Goal: Task Accomplishment & Management: Manage account settings

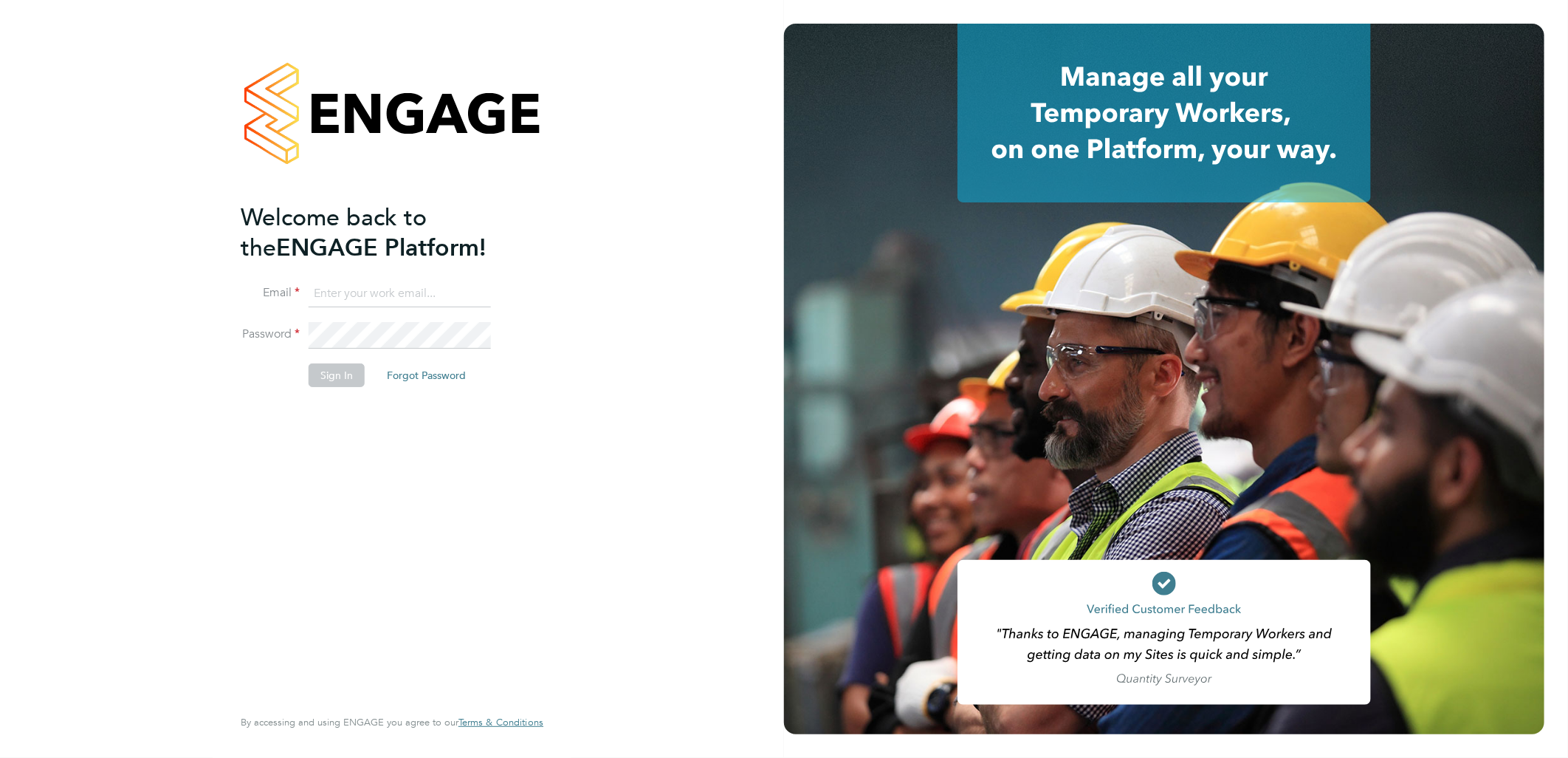
type input "lewis.jenner@cpplc.com"
click at [348, 374] on button "Sign In" at bounding box center [337, 374] width 56 height 23
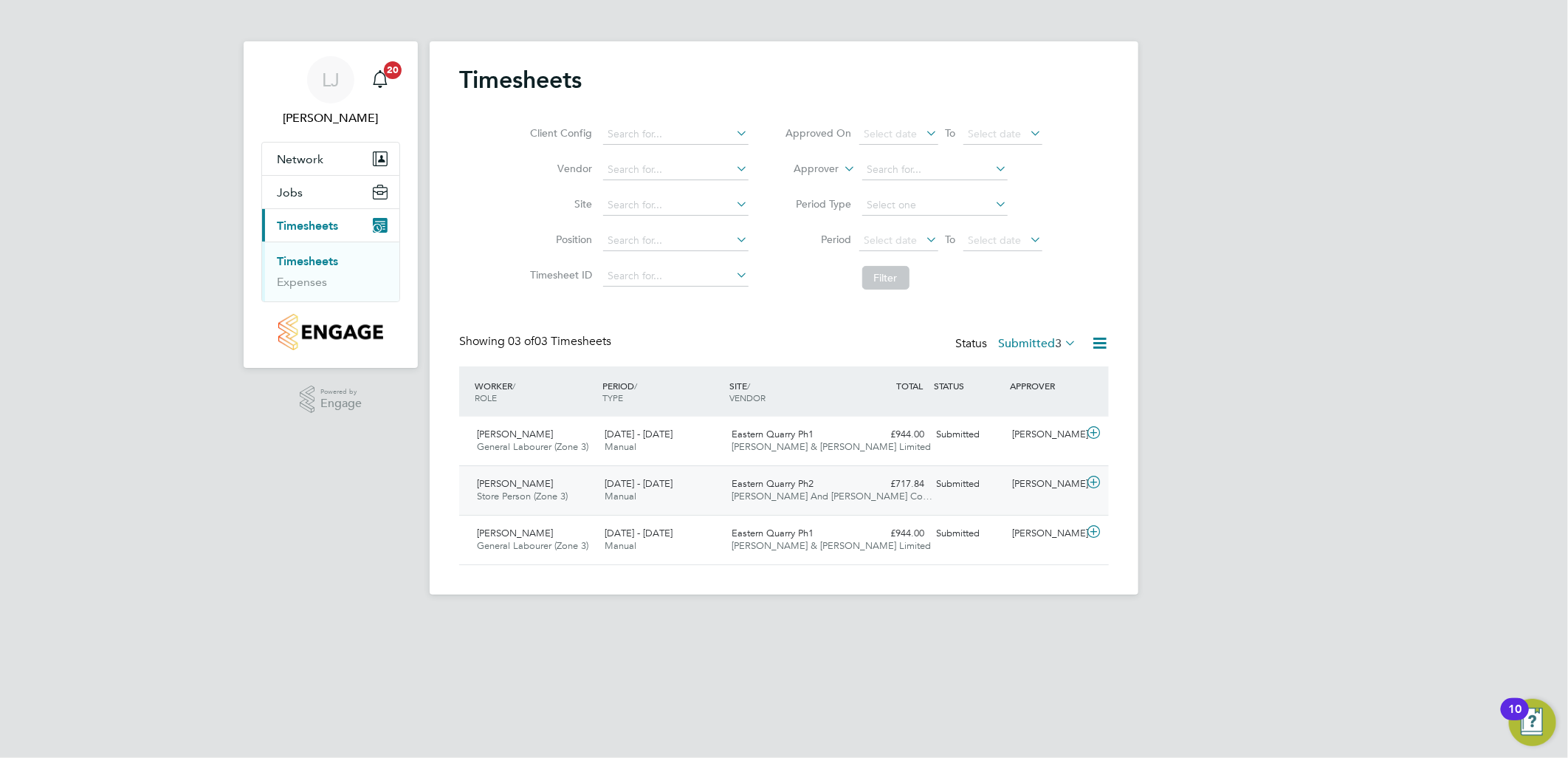
click at [593, 508] on div "Paul Gilbank Store Person (Zone 3) 25 - 31 Aug 2025 25 - 31 Aug 2025 Manual Eas…" at bounding box center [784, 490] width 649 height 50
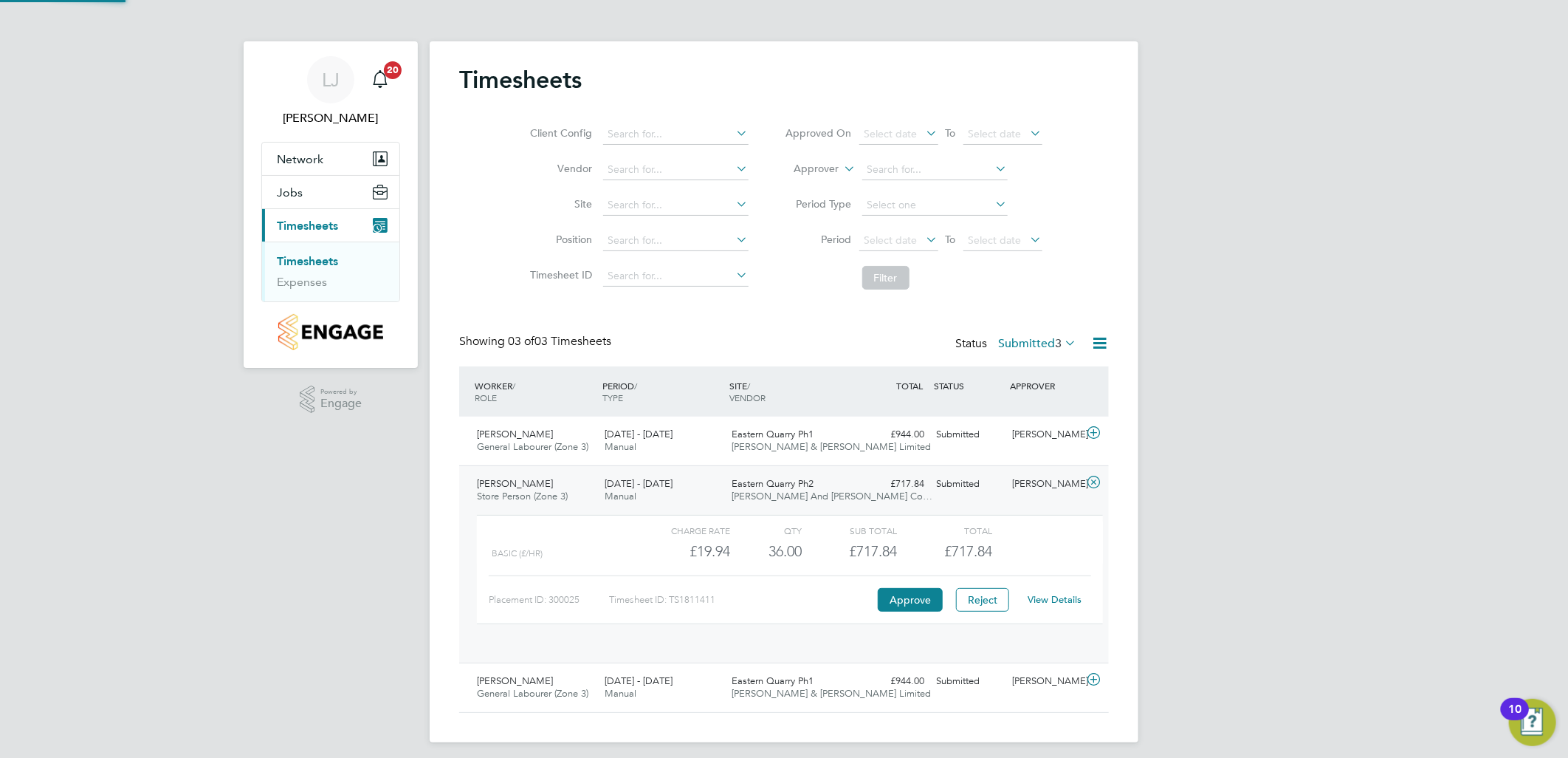
scroll to position [24, 144]
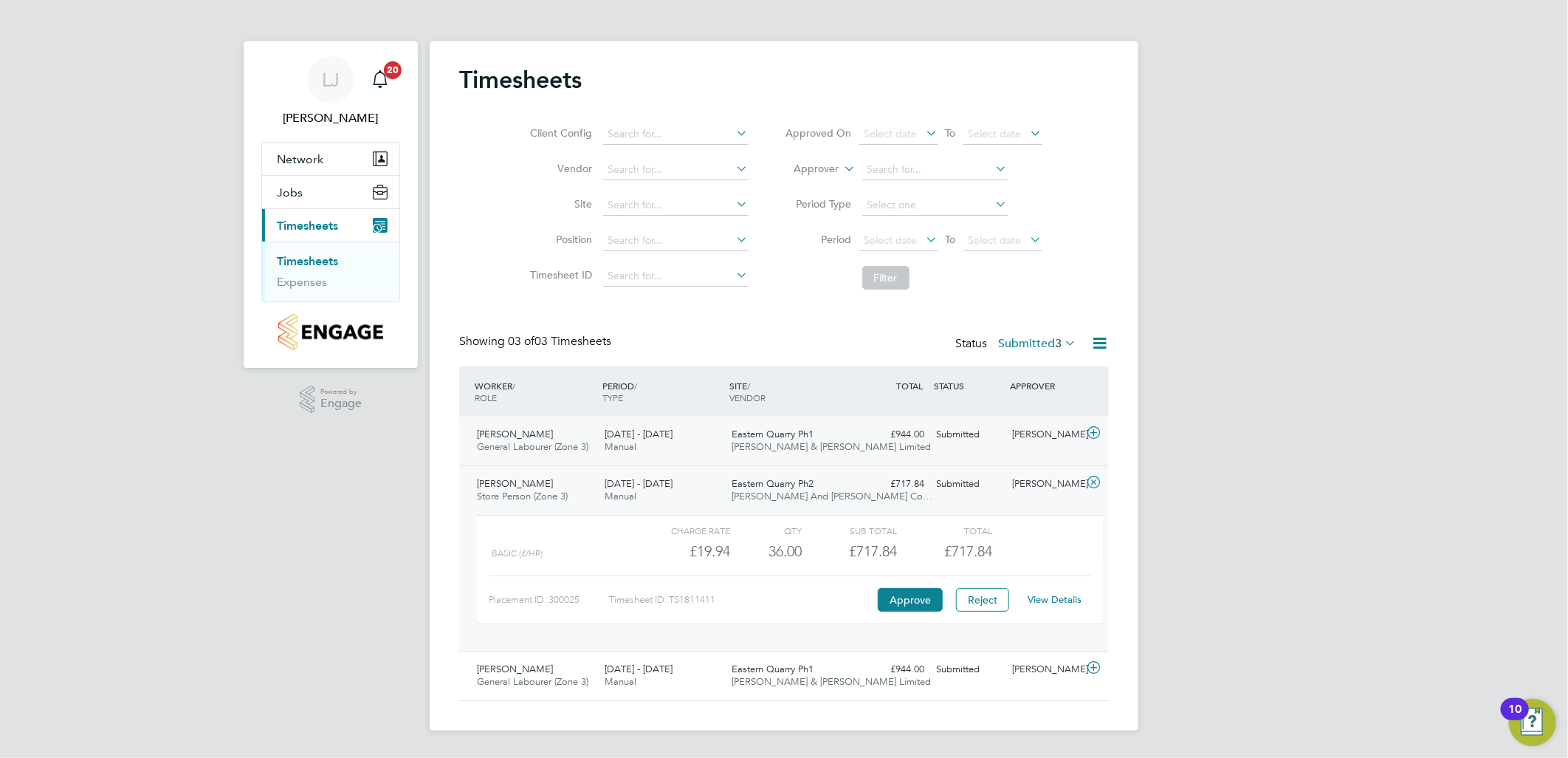
click at [675, 450] on div "25 - 31 Aug 2025 Manual" at bounding box center [662, 441] width 128 height 37
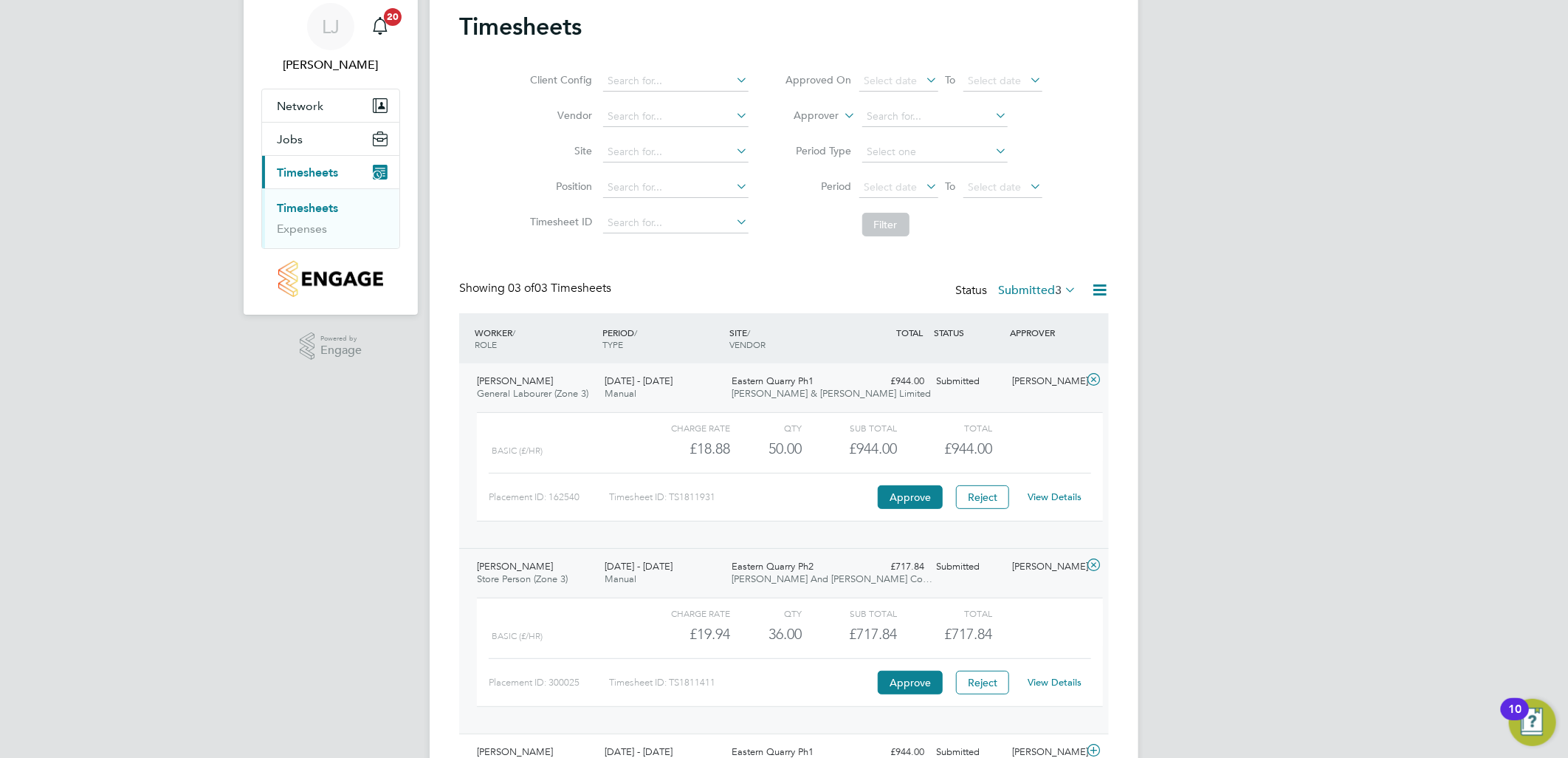
scroll to position [82, 0]
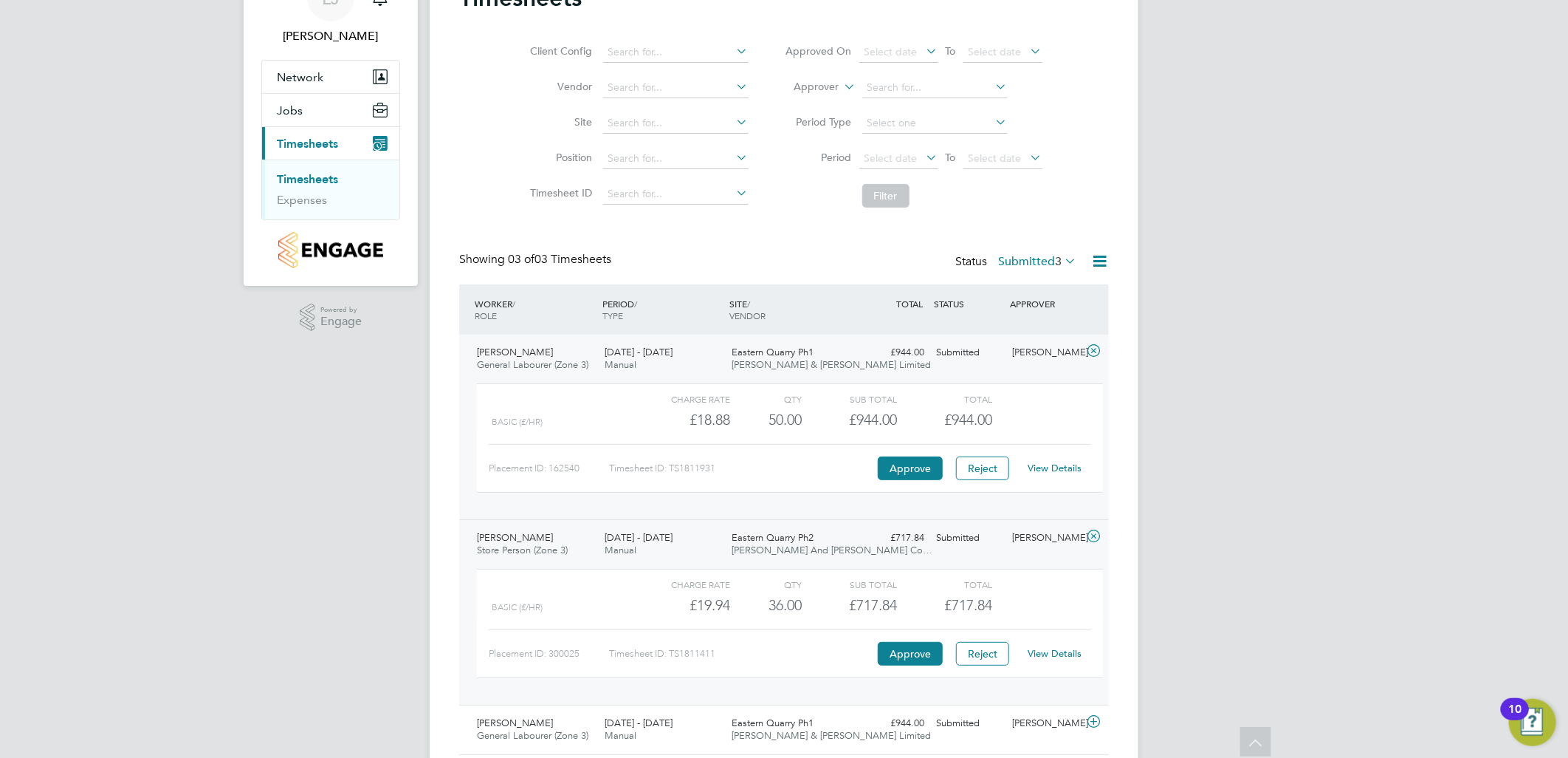
click at [602, 590] on div at bounding box center [563, 584] width 144 height 18
click at [1073, 655] on link "View Details" at bounding box center [1055, 653] width 54 height 13
click at [668, 360] on div "25 - 31 Aug 2025 Manual" at bounding box center [662, 359] width 128 height 37
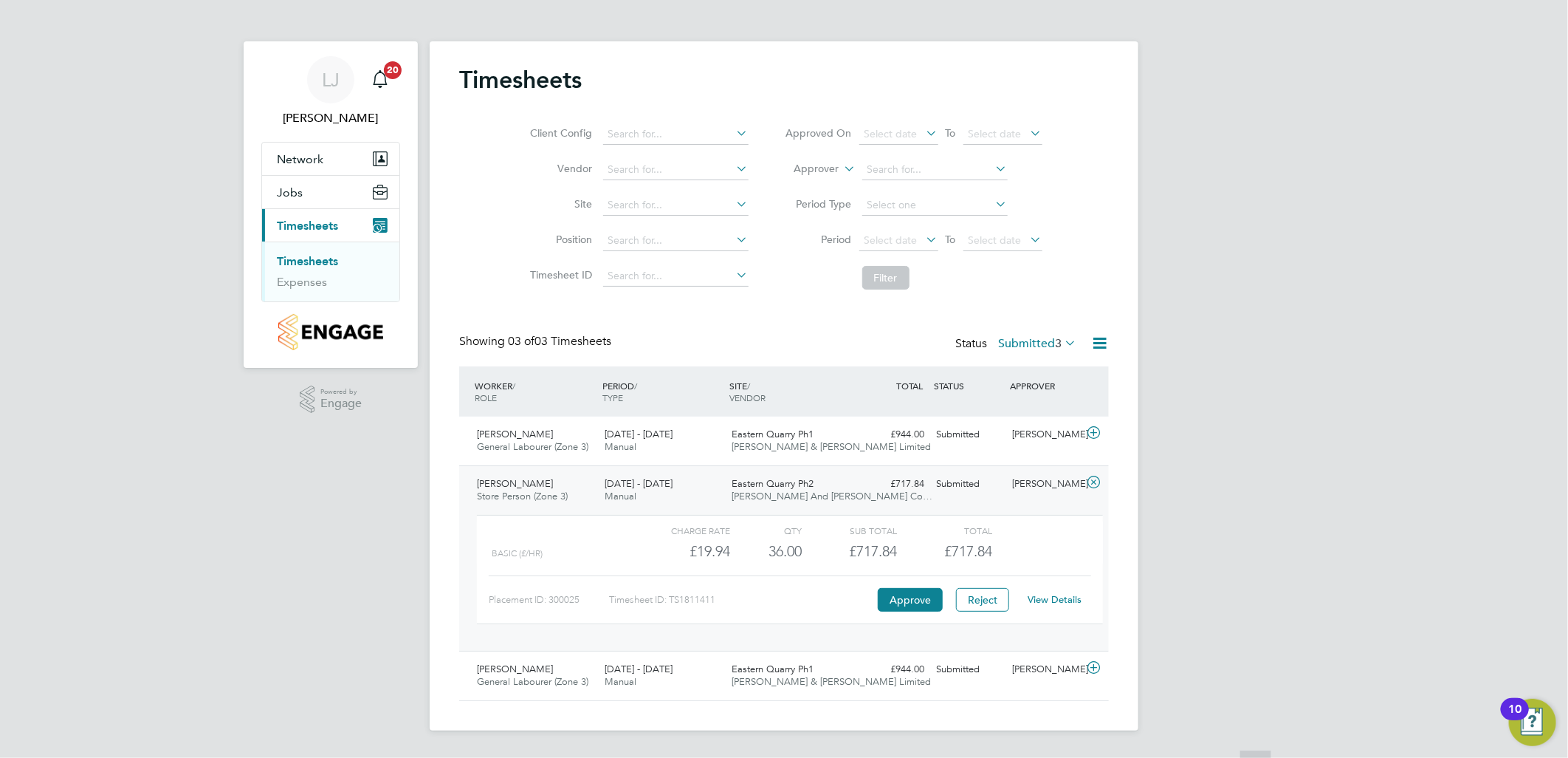
scroll to position [0, 0]
click at [629, 493] on span "Manual" at bounding box center [620, 496] width 32 height 13
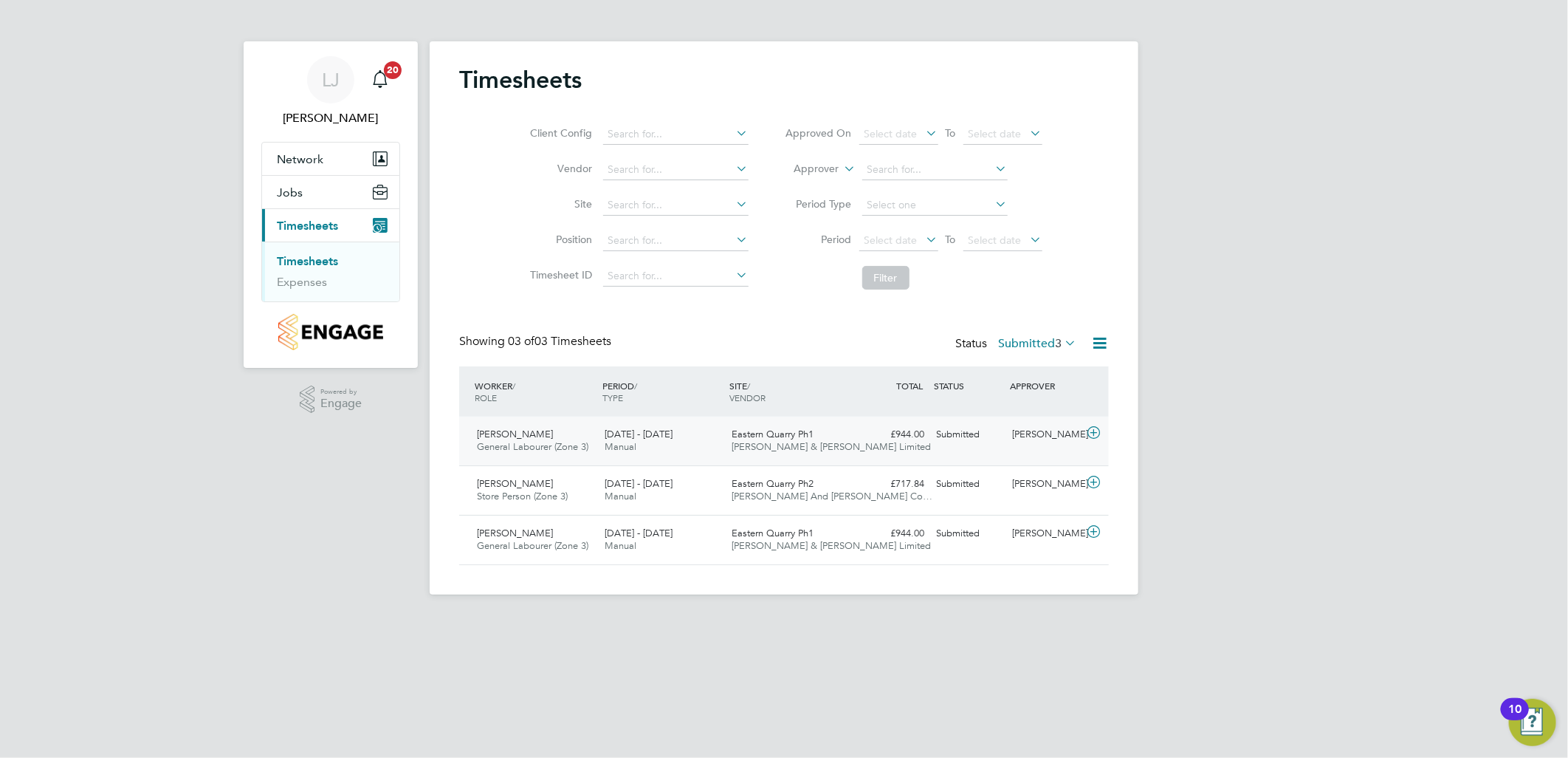
click at [624, 448] on span "Manual" at bounding box center [620, 446] width 32 height 13
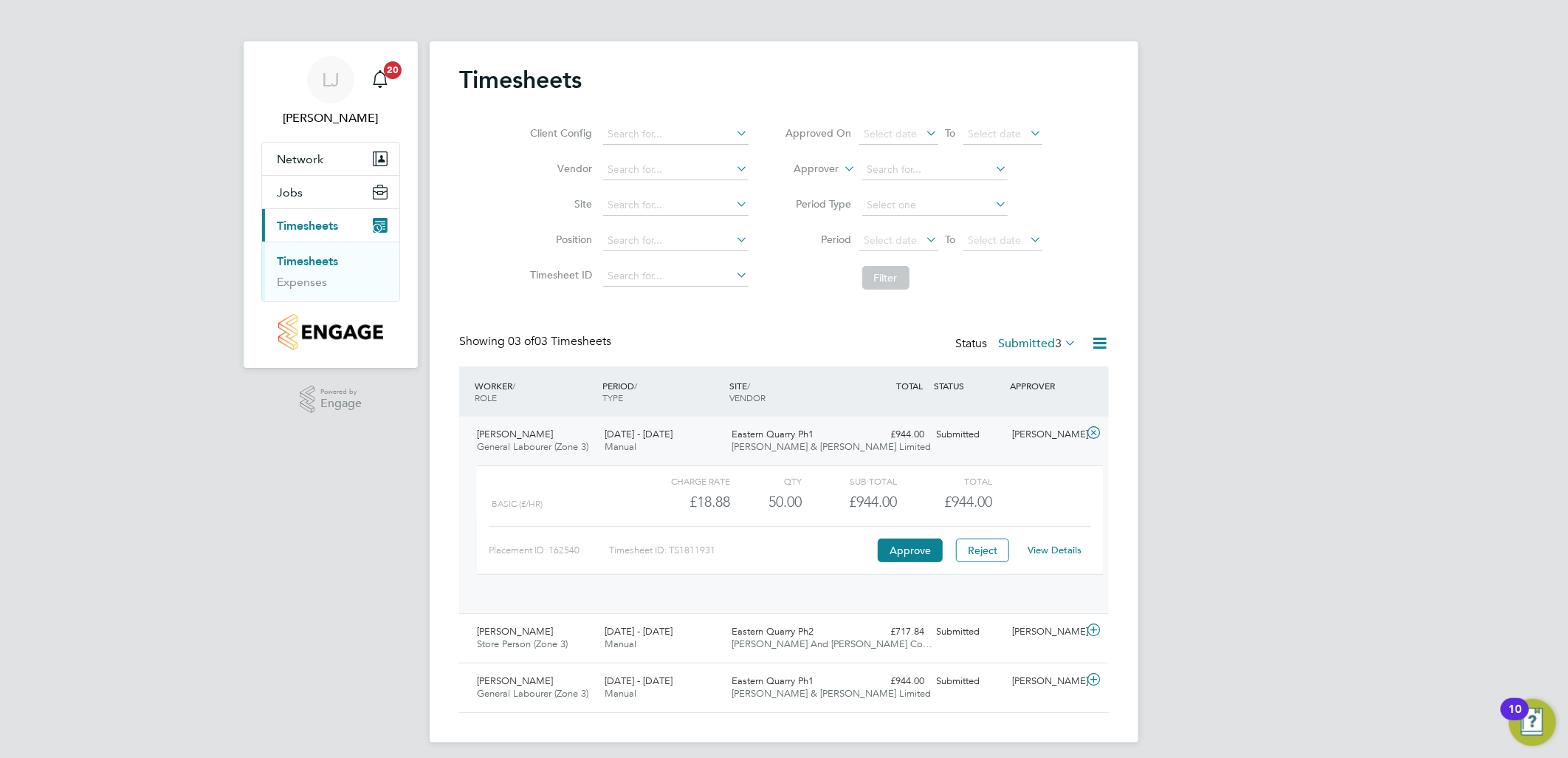
scroll to position [24, 144]
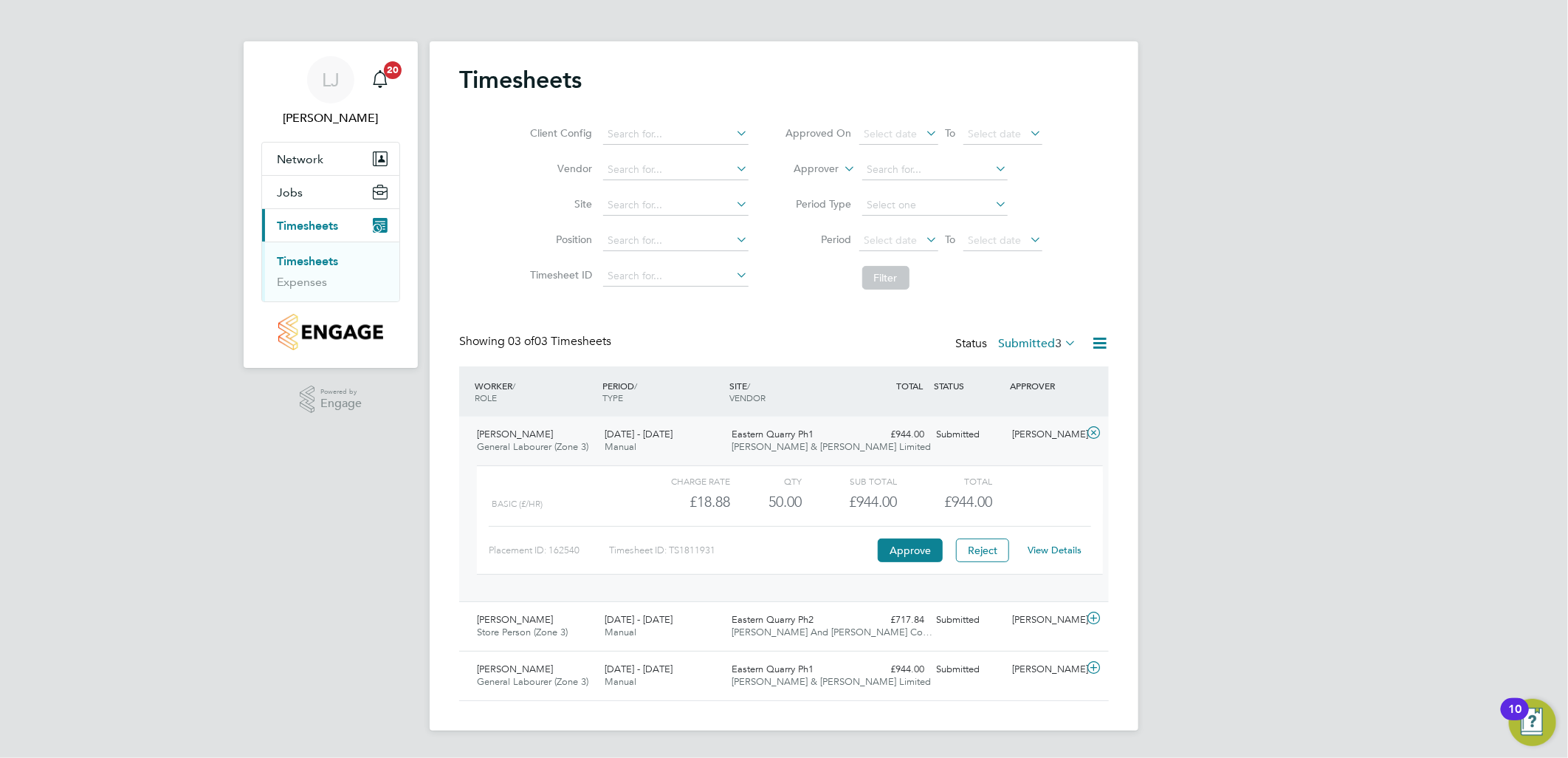
click at [1060, 553] on link "View Details" at bounding box center [1055, 550] width 54 height 13
click at [670, 681] on div "25 - 31 Aug 2025 Manual" at bounding box center [662, 675] width 128 height 37
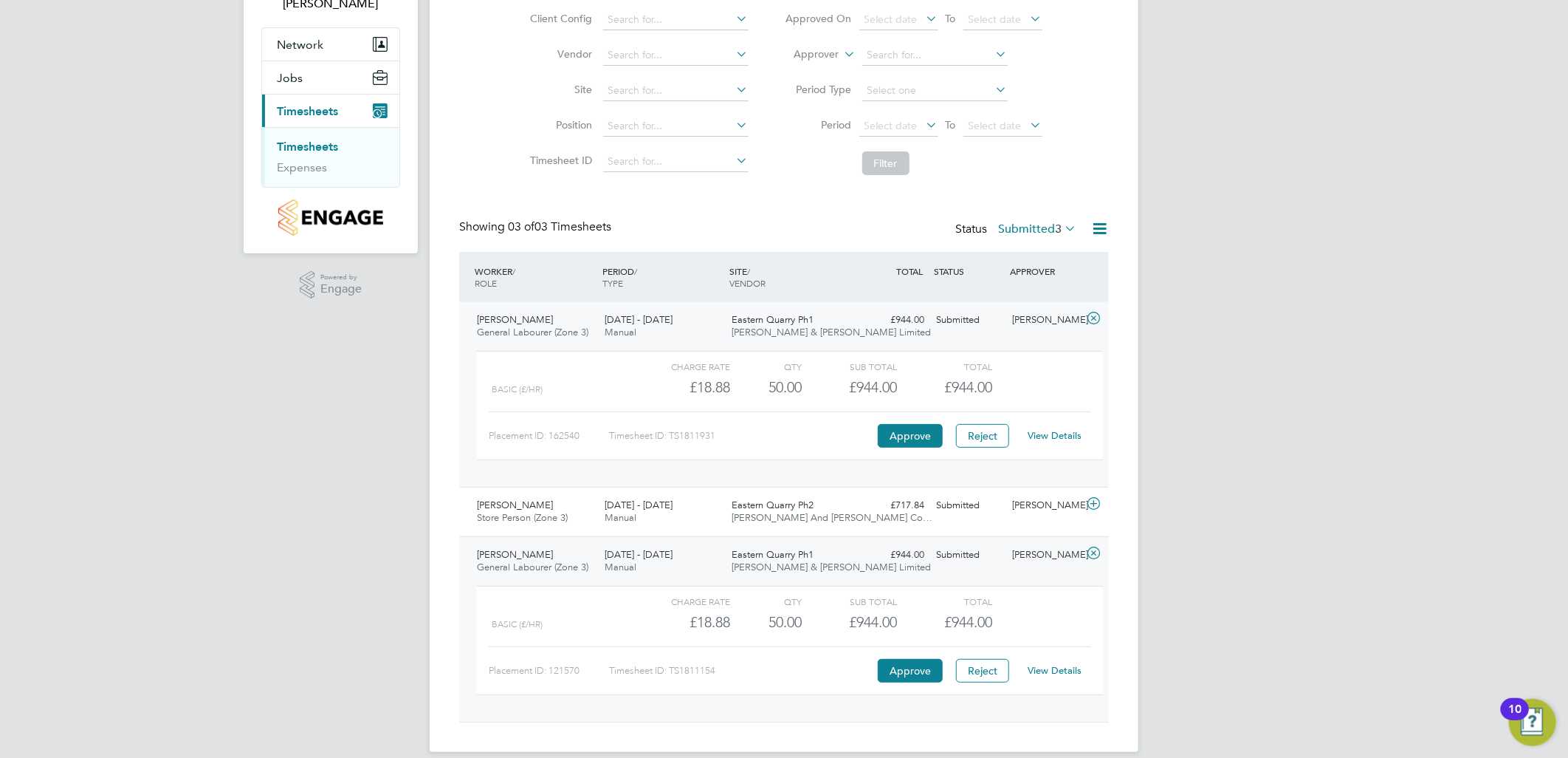
scroll to position [132, 0]
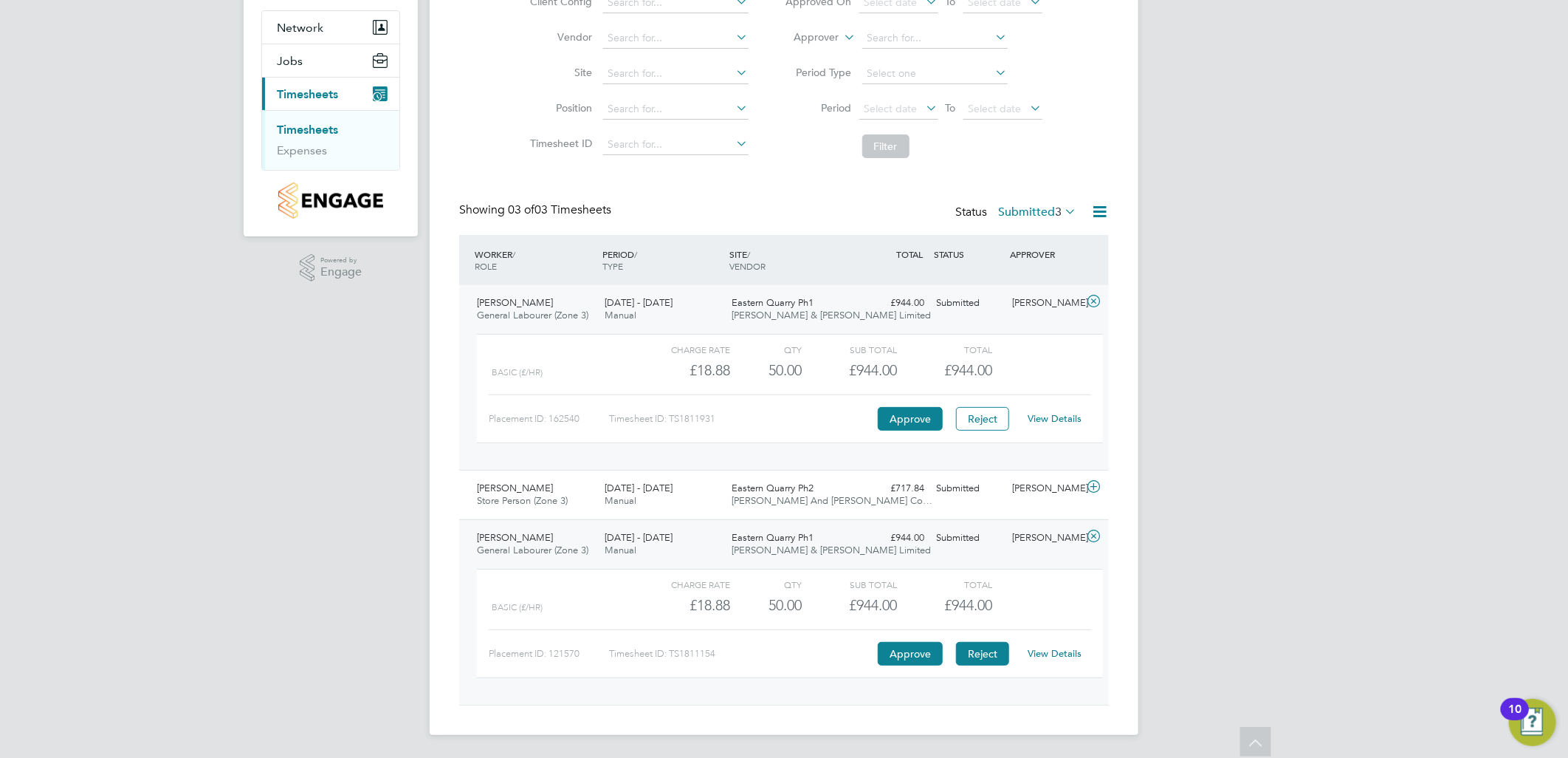
click at [980, 647] on button "Reject" at bounding box center [982, 653] width 53 height 23
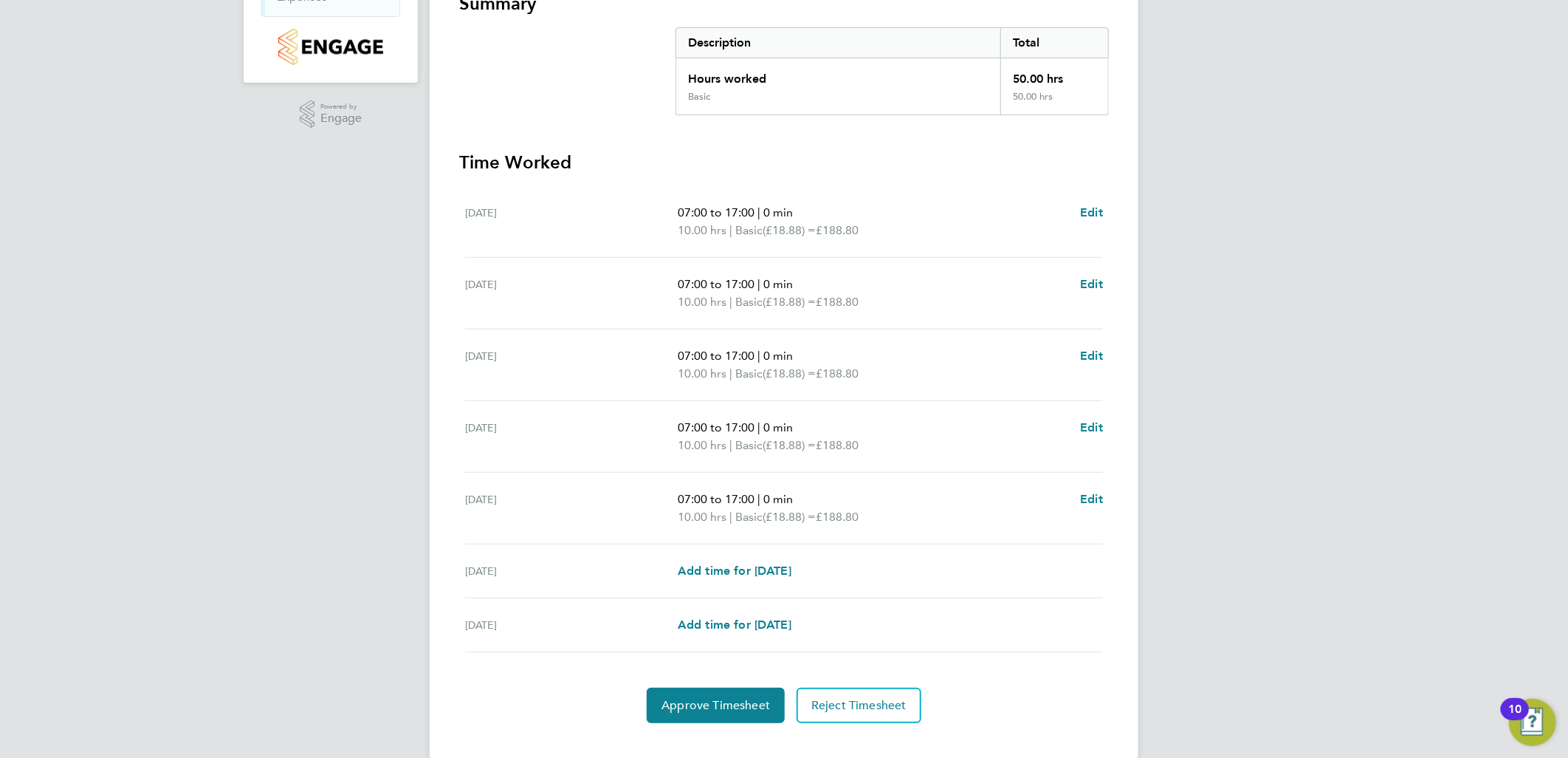
scroll to position [308, 0]
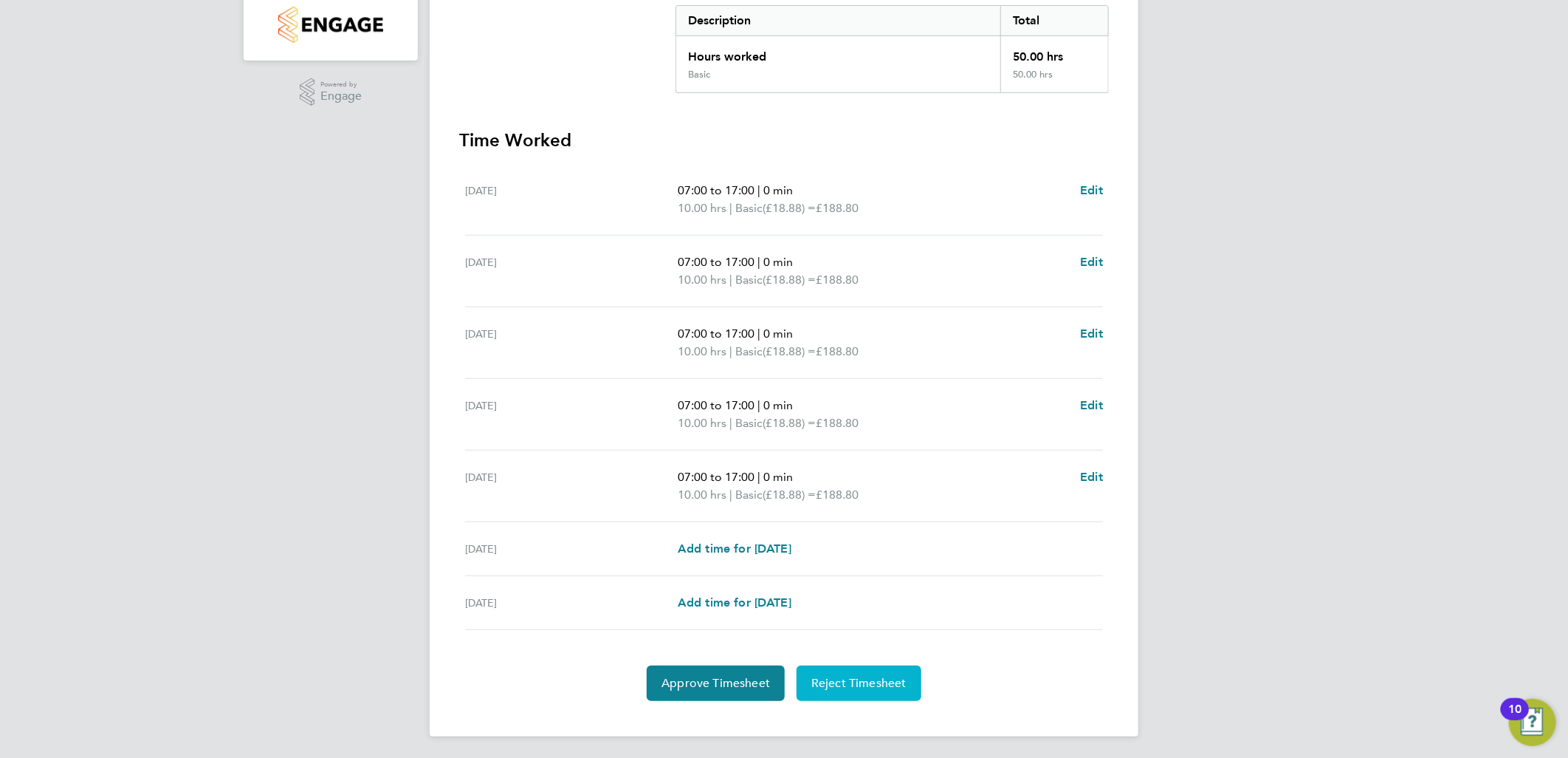
click at [869, 687] on span "Reject Timesheet" at bounding box center [858, 684] width 95 height 15
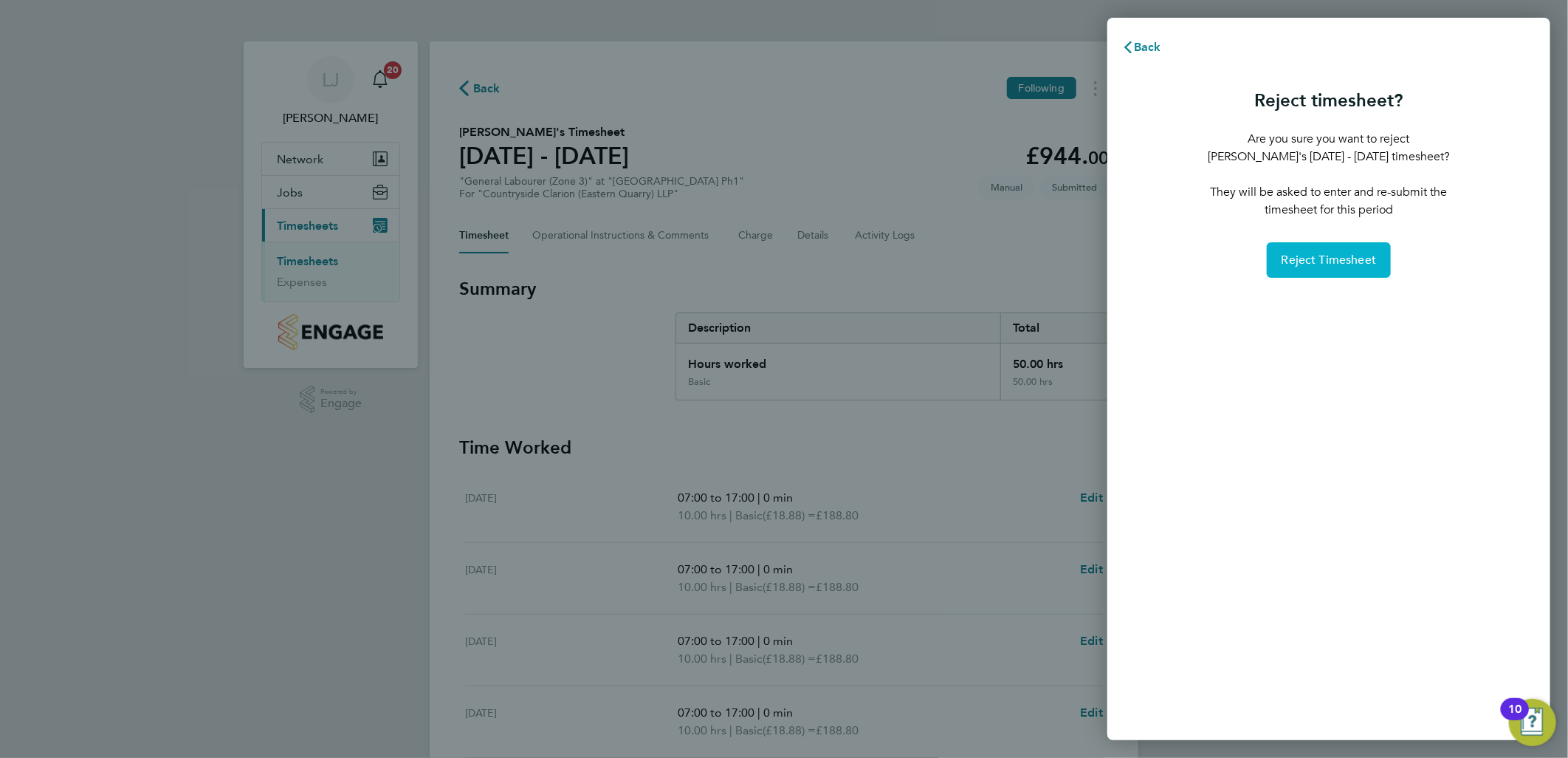
click at [1298, 268] on button "Reject Timesheet" at bounding box center [1329, 259] width 125 height 35
click at [1337, 262] on span "Reject Timesheet" at bounding box center [1329, 260] width 95 height 15
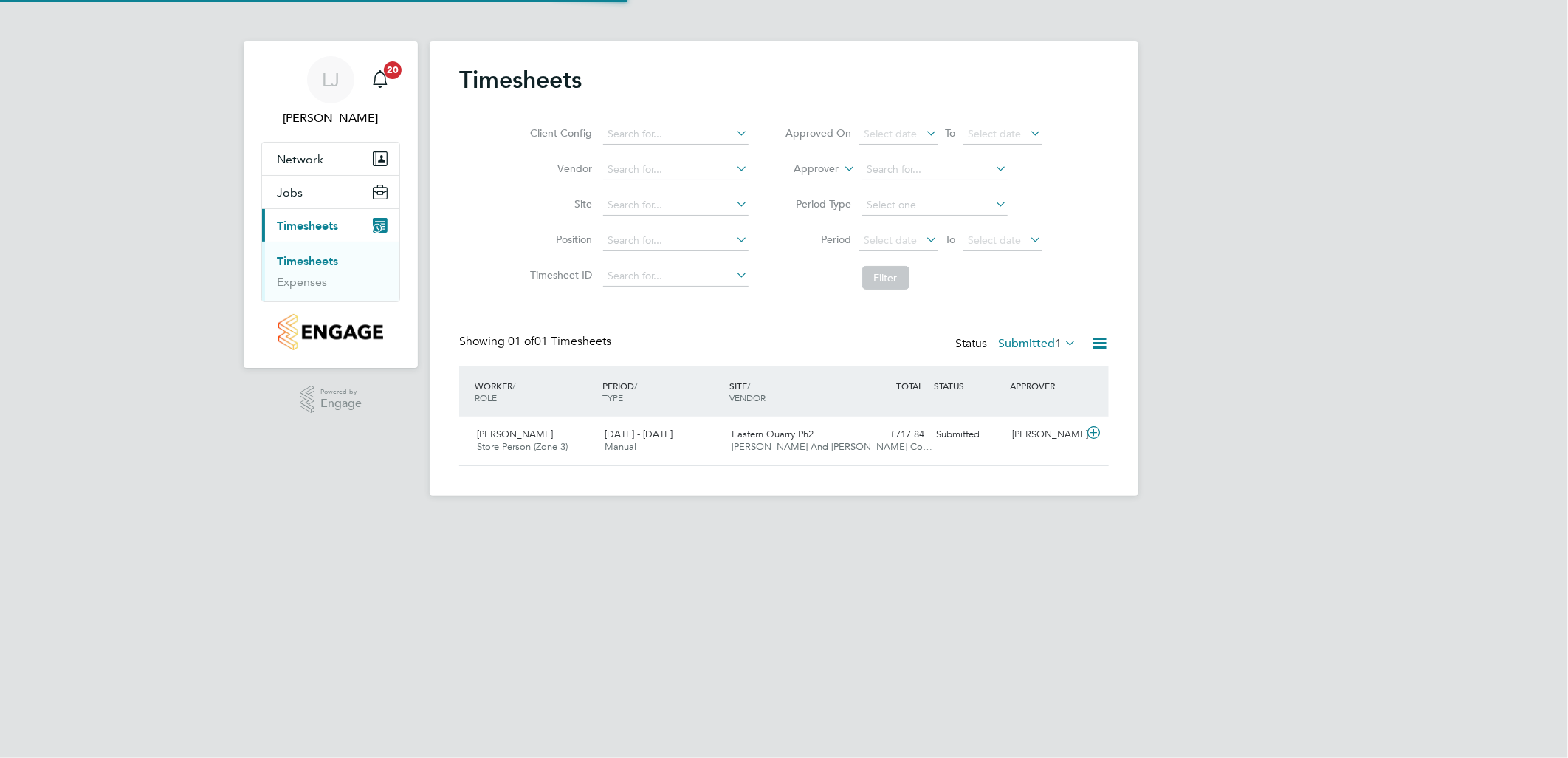
scroll to position [37, 129]
